Goal: Information Seeking & Learning: Learn about a topic

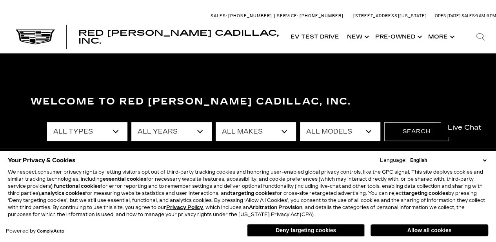
click at [284, 131] on select "All Makes Audi BMW Cadillac Chevrolet Ford GMC Jeep Lexus Subaru Toyota Volkswa…" at bounding box center [256, 131] width 80 height 19
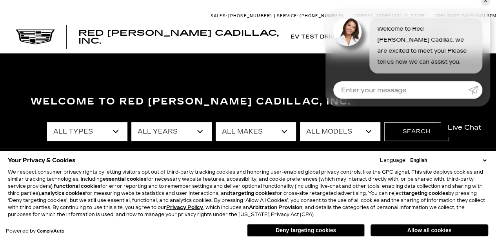
select select "Cadillac"
click at [216, 122] on select "All Makes Audi BMW Cadillac Chevrolet Ford GMC Jeep Lexus Subaru Toyota Volkswa…" at bounding box center [256, 131] width 80 height 19
click at [350, 131] on select "All Models CT4 CT5 Escalade Escalade ESV ESCALADE IQ ESCALADE IQL LYRIQ OPTIQ V…" at bounding box center [340, 131] width 80 height 19
select select "ESCALADE IQL"
click at [300, 122] on select "All Models CT4 CT5 Escalade Escalade ESV ESCALADE IQ ESCALADE IQL LYRIQ OPTIQ V…" at bounding box center [340, 131] width 80 height 19
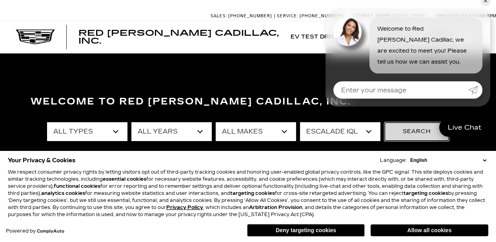
click at [421, 133] on button "Search" at bounding box center [417, 131] width 65 height 19
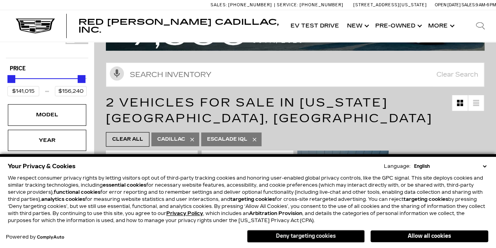
click at [304, 236] on button "Deny targeting cookies" at bounding box center [306, 236] width 118 height 13
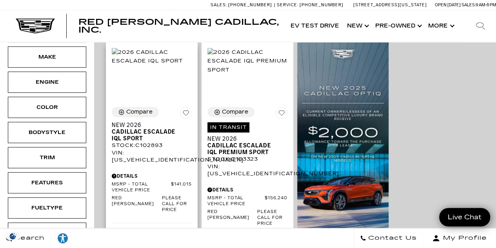
scroll to position [118, 0]
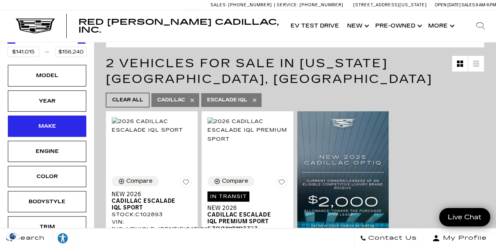
click at [56, 120] on div "Make" at bounding box center [47, 125] width 78 height 21
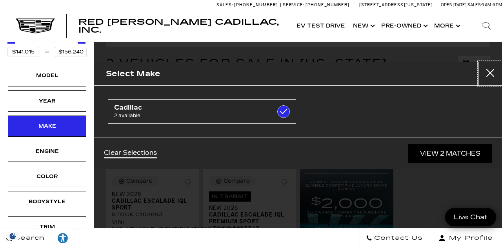
click at [494, 67] on button "Close" at bounding box center [491, 74] width 24 height 24
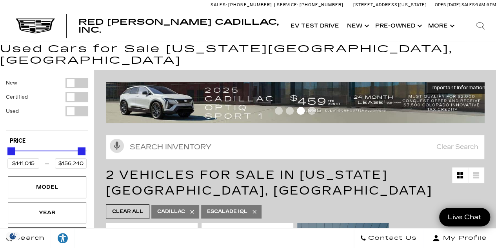
scroll to position [0, 0]
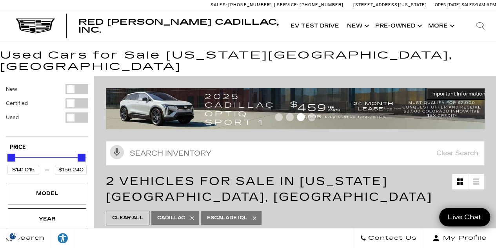
click at [69, 112] on div "Filter by Vehicle Type" at bounding box center [77, 117] width 23 height 10
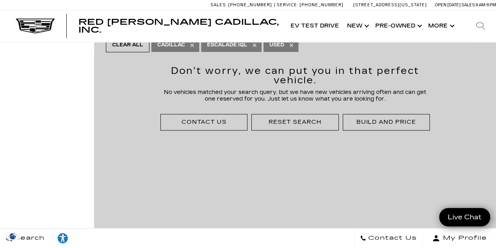
scroll to position [78, 0]
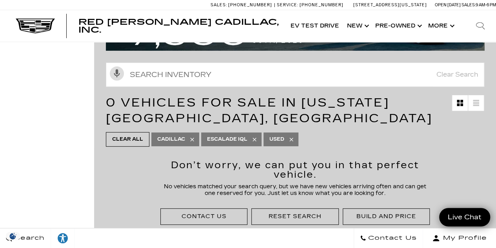
click at [256, 136] on icon at bounding box center [255, 139] width 6 height 6
